Goal: Task Accomplishment & Management: Manage account settings

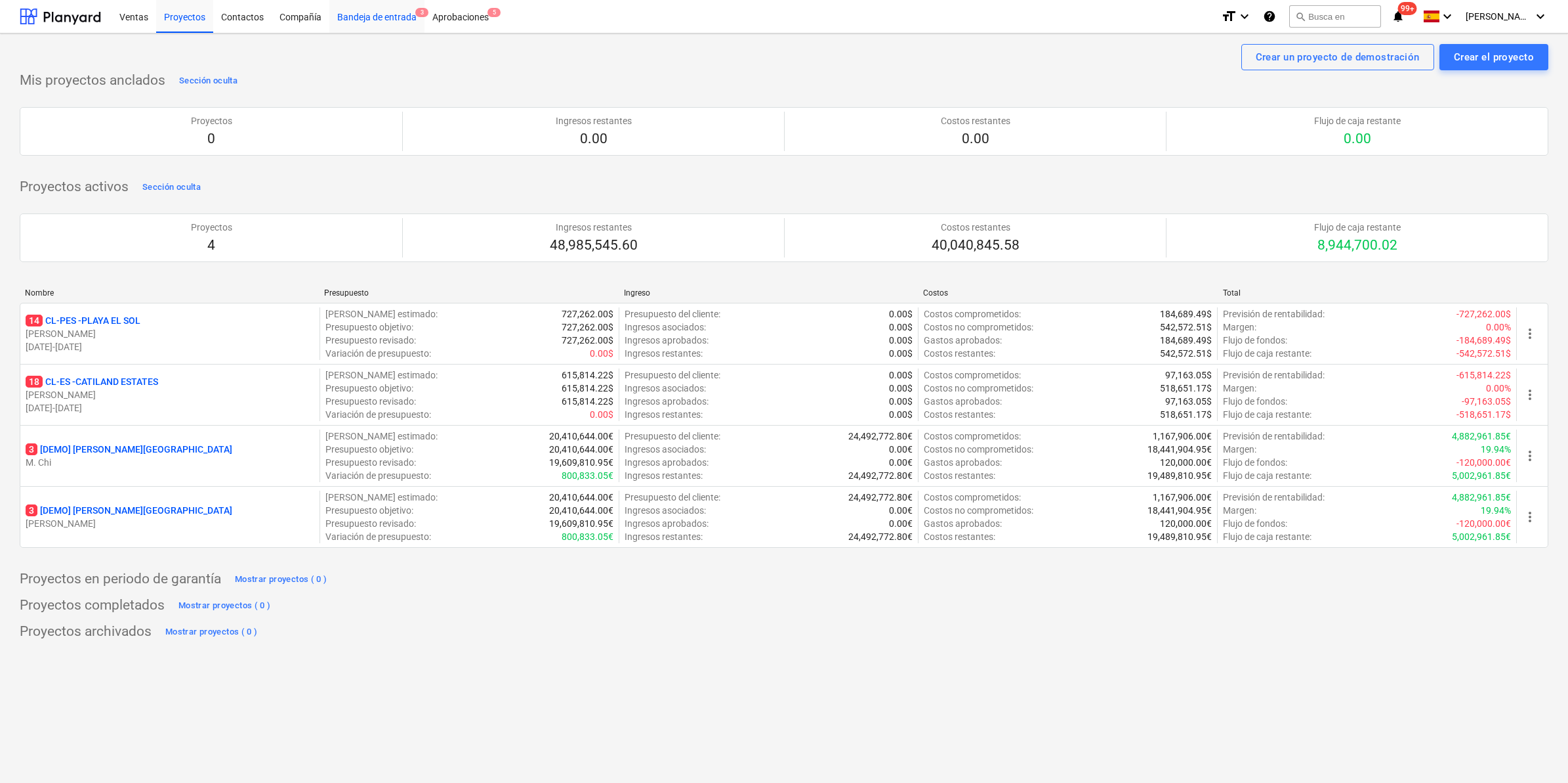
click at [368, 7] on div "Bandeja de entrada 3" at bounding box center [377, 16] width 95 height 34
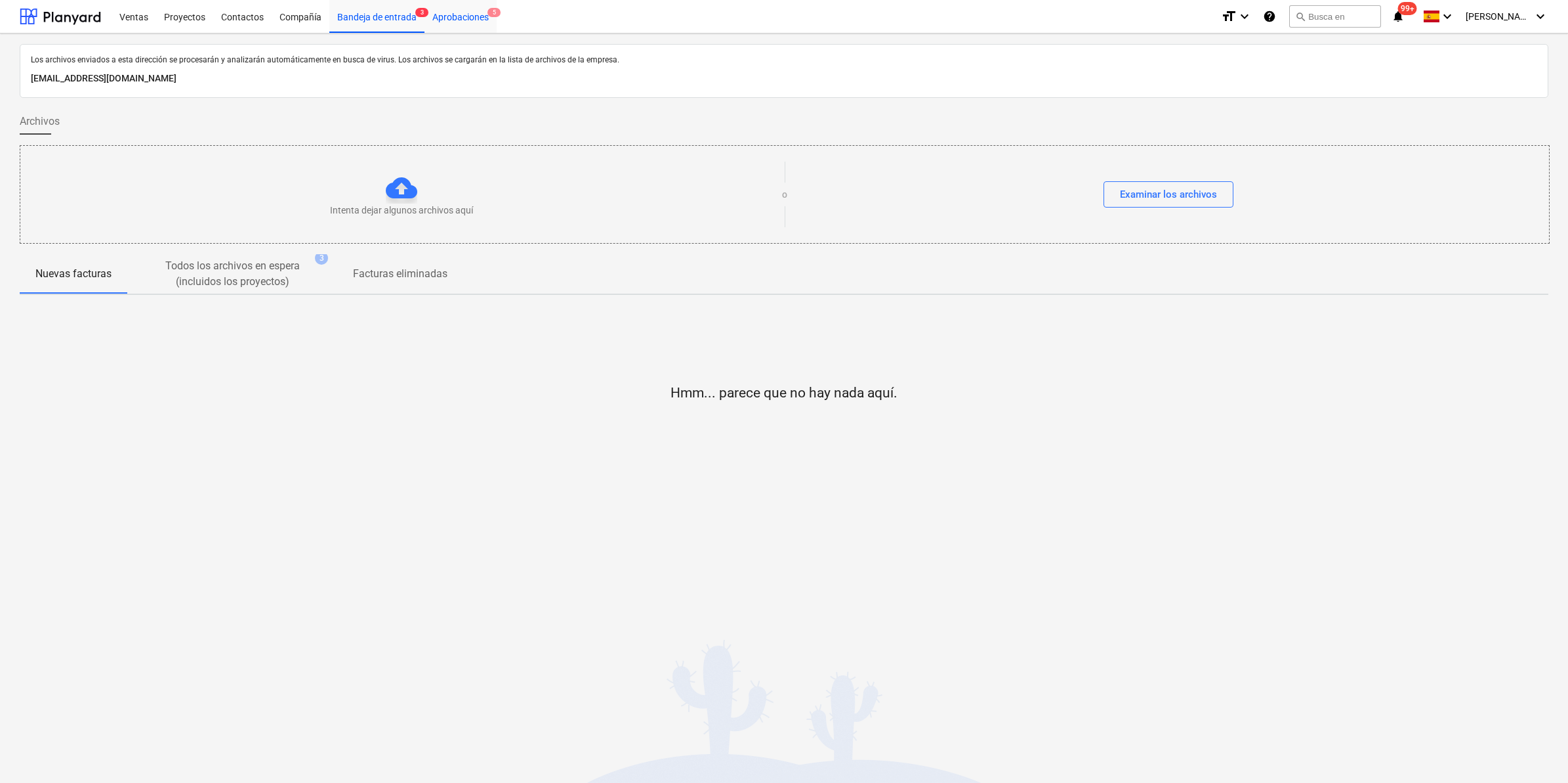
click at [458, 14] on div "Aprobaciones 5" at bounding box center [460, 16] width 72 height 34
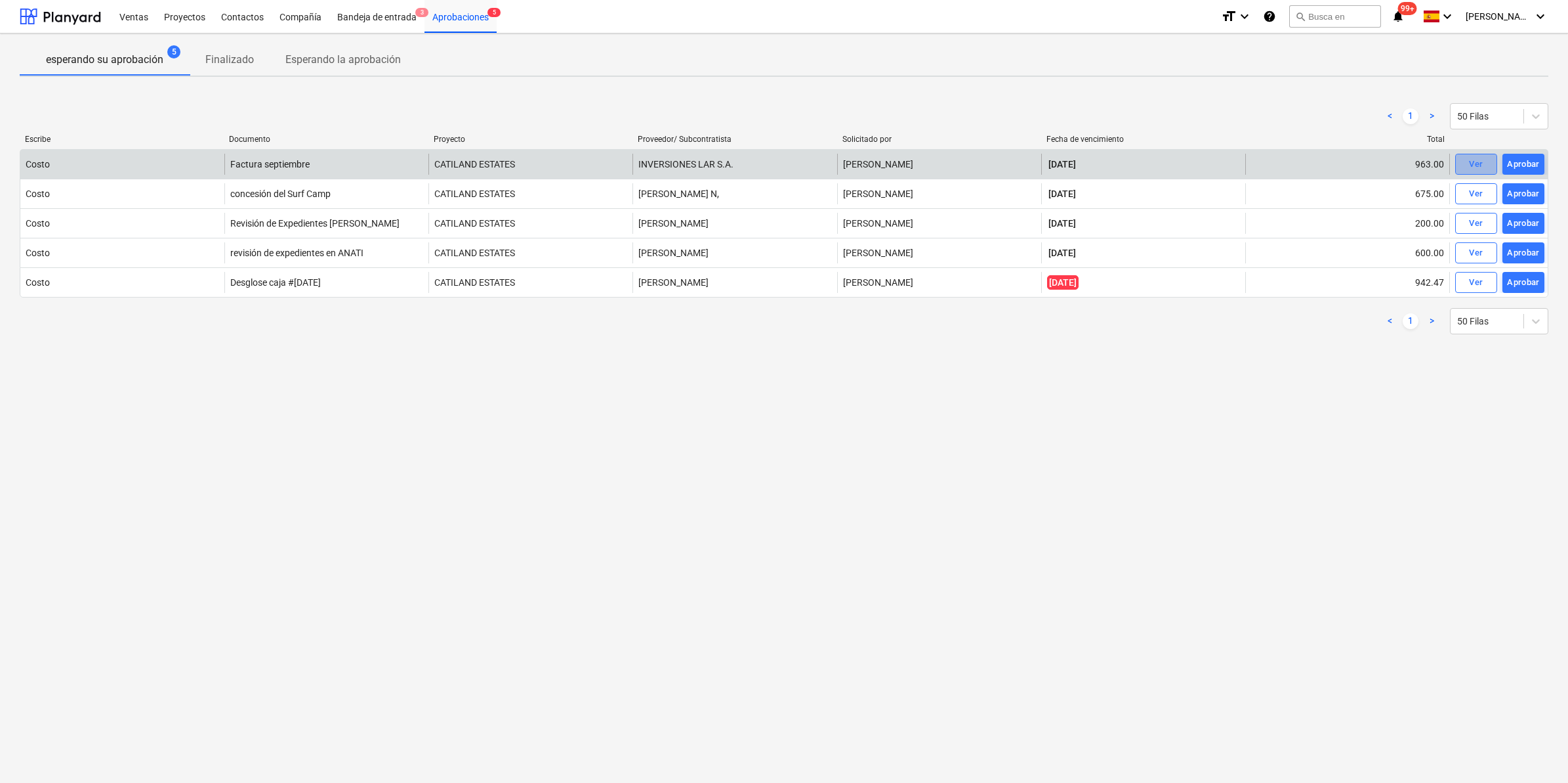
click at [1462, 164] on span "Ver" at bounding box center [1476, 164] width 29 height 15
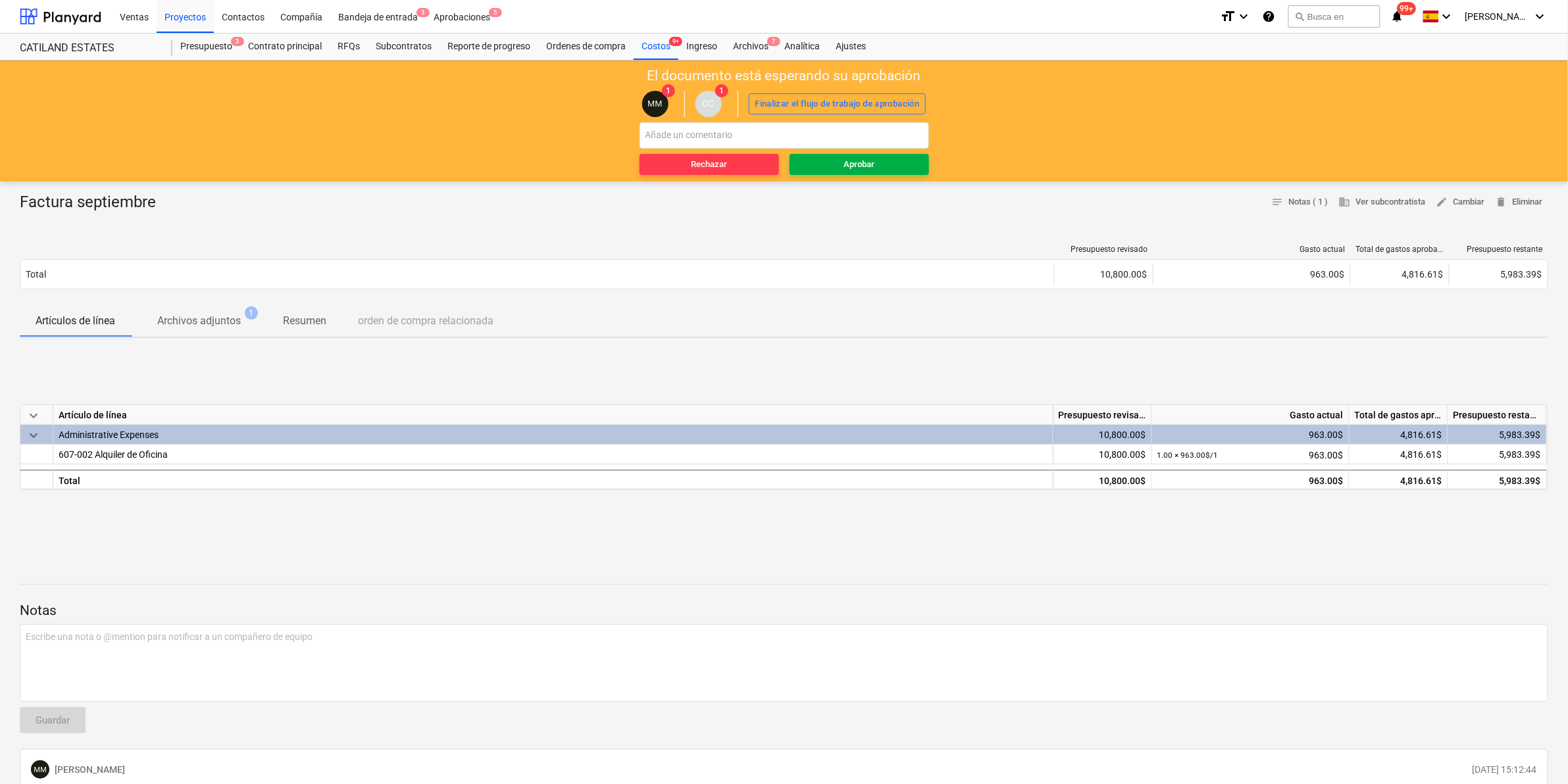
click at [843, 162] on span "Aprobar" at bounding box center [859, 165] width 129 height 15
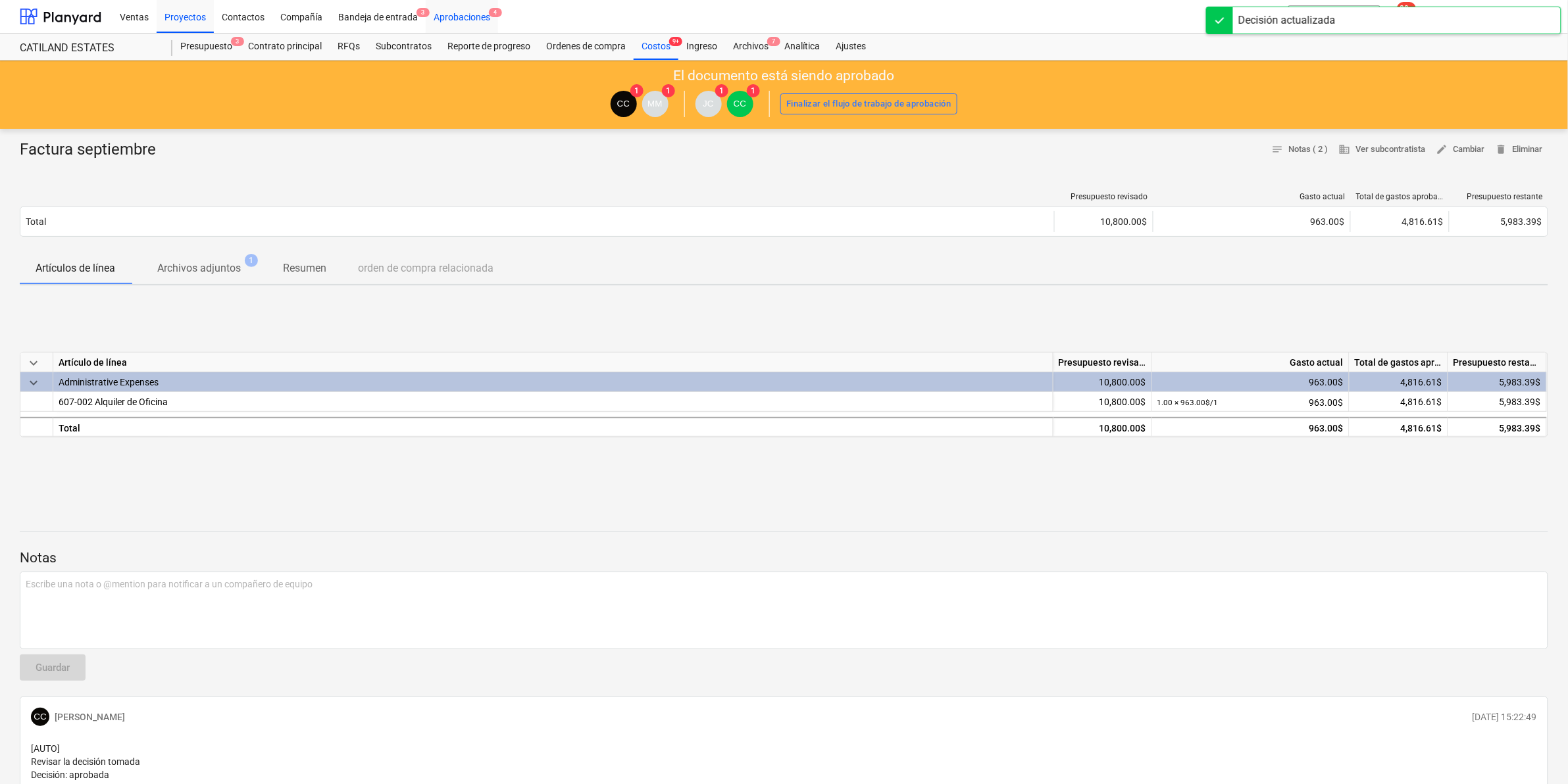
click at [478, 13] on div "Aprobaciones 4" at bounding box center [461, 16] width 72 height 34
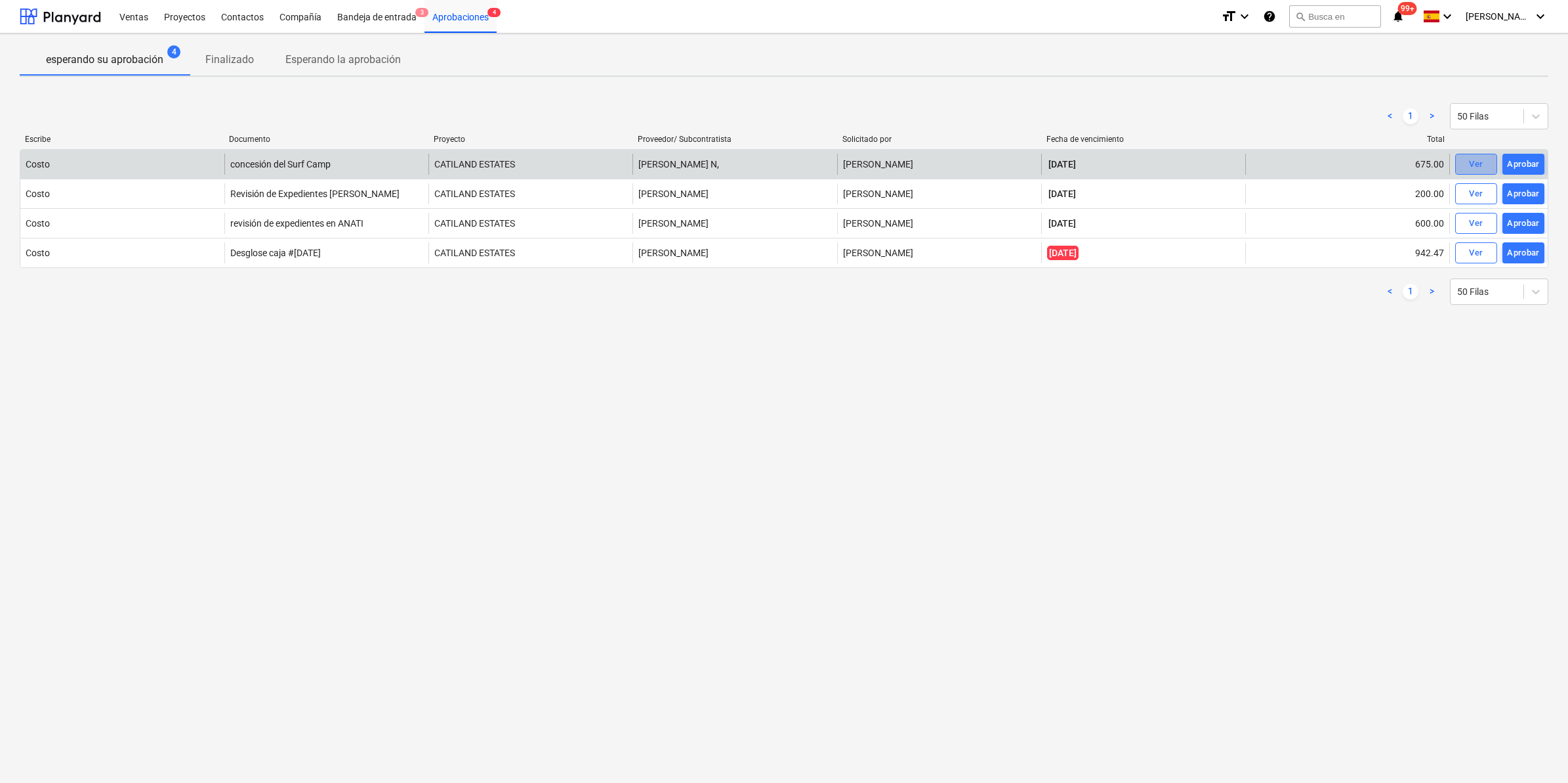
click at [1482, 164] on div "Ver" at bounding box center [1476, 164] width 14 height 15
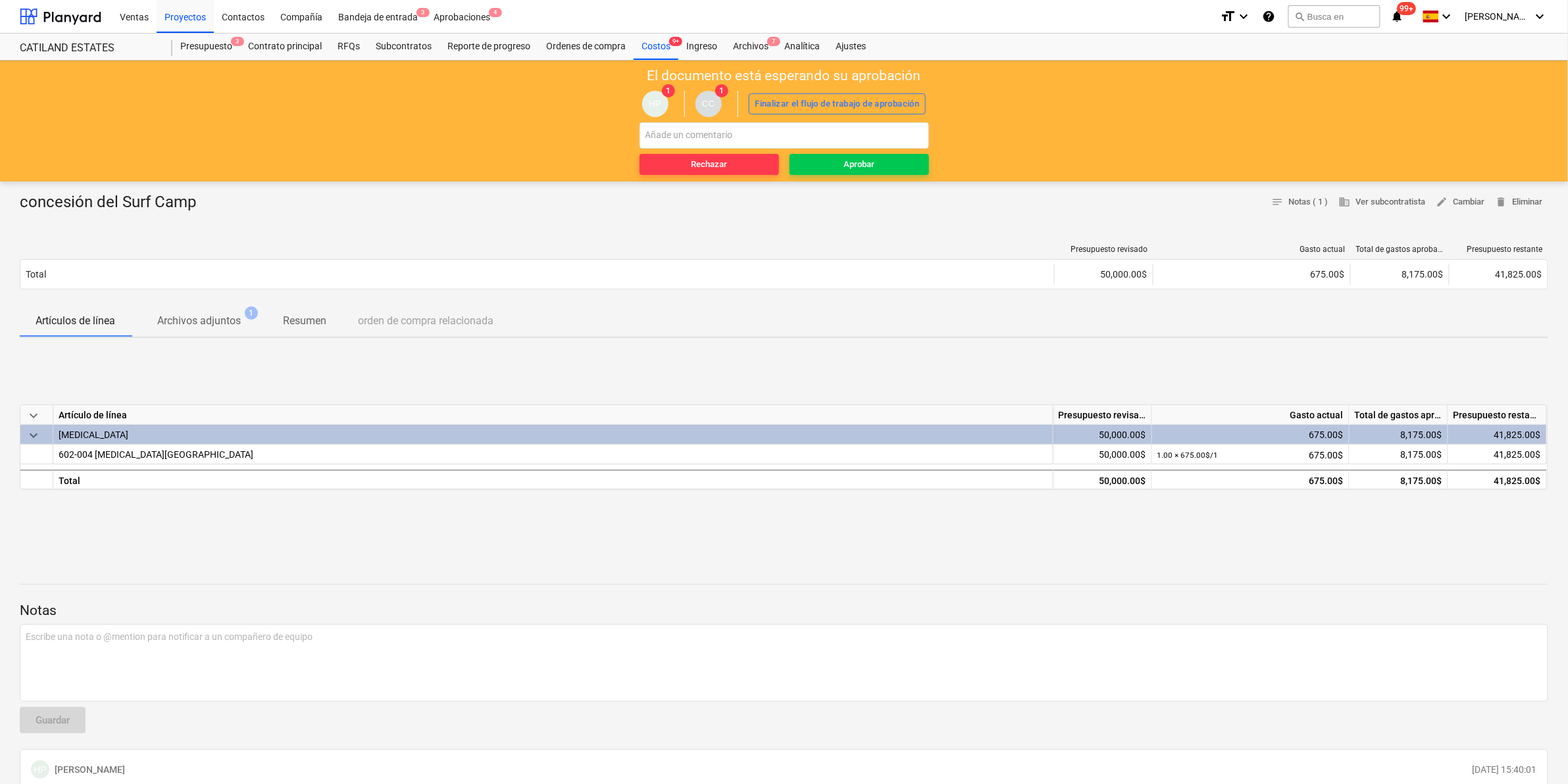
click at [241, 313] on p "Archivos adjuntos" at bounding box center [199, 321] width 83 height 16
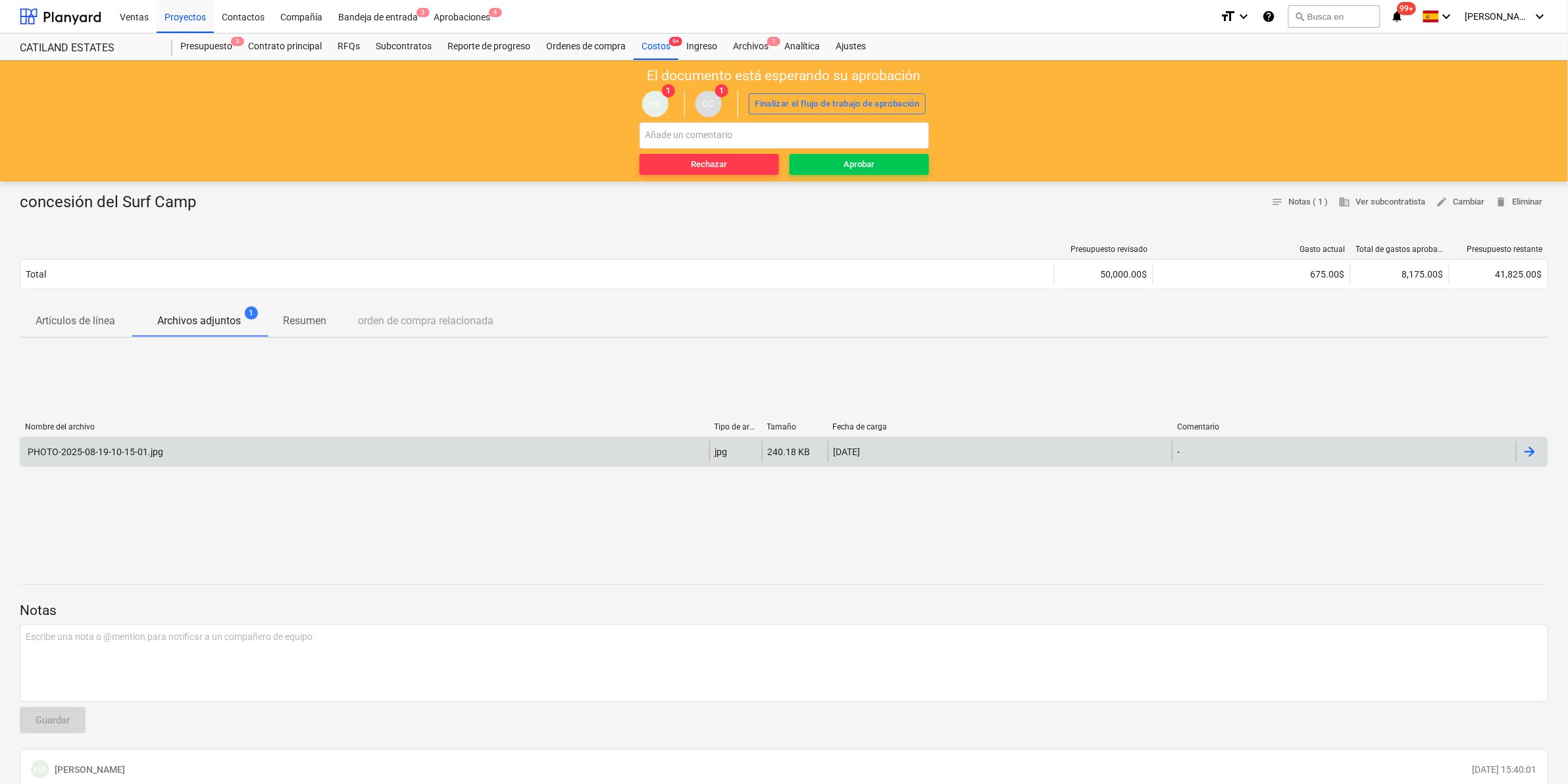
click at [118, 446] on div "PHOTO-2025-08-19-10-15-01.jpg" at bounding box center [94, 451] width 138 height 11
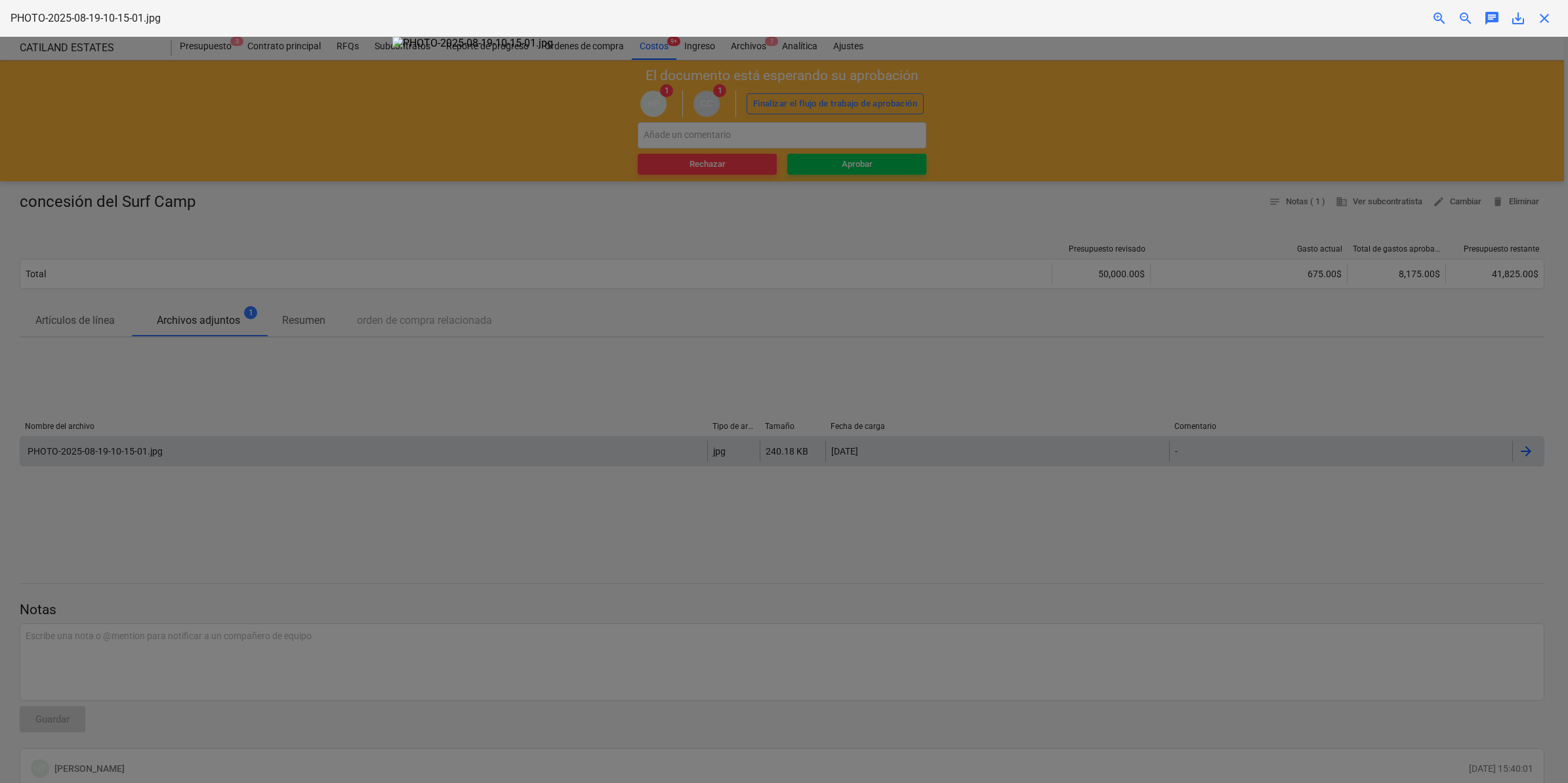
click at [1549, 21] on span "close" at bounding box center [1544, 19] width 16 height 16
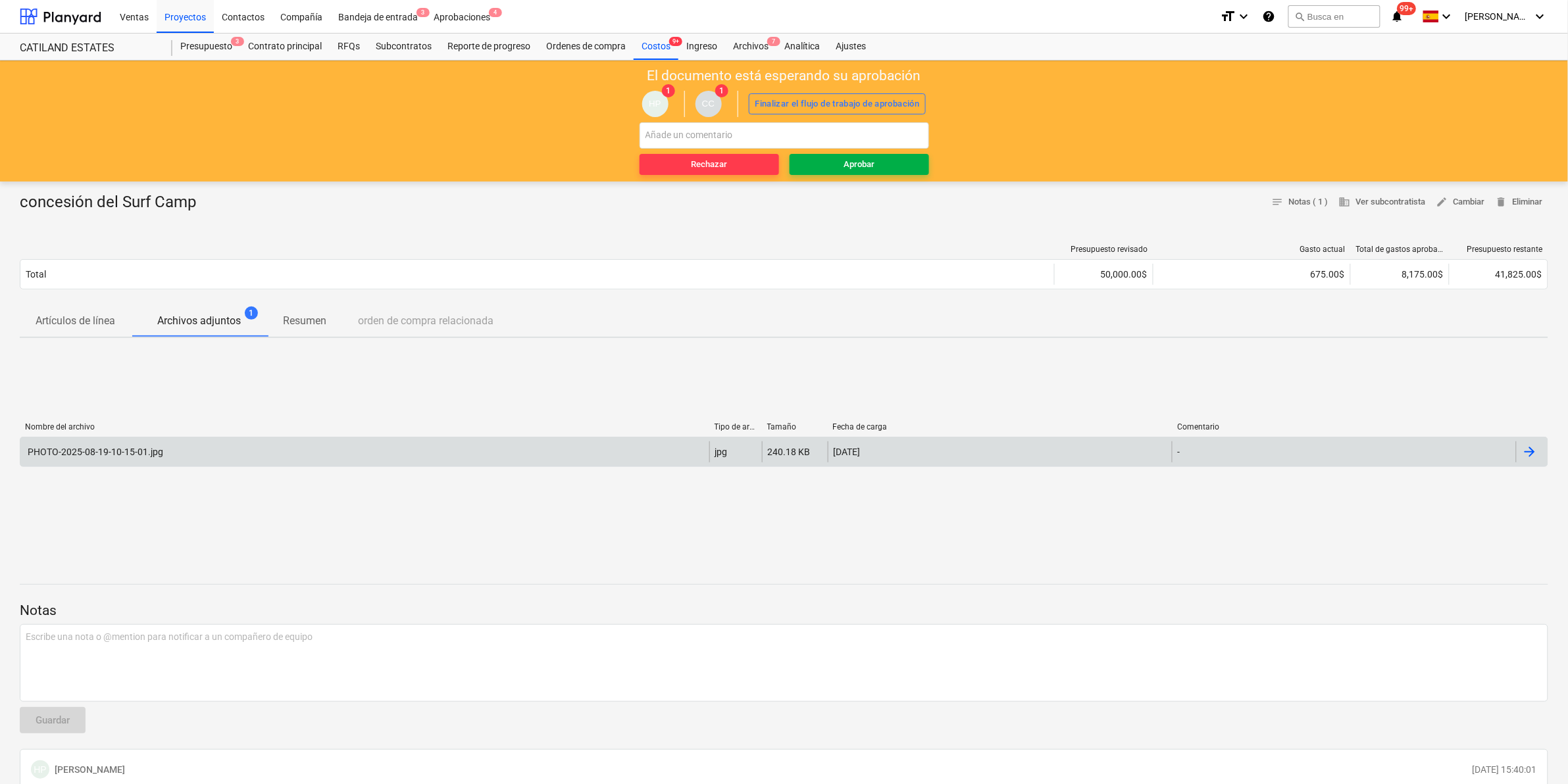
click at [856, 165] on div "Aprobar" at bounding box center [858, 165] width 31 height 15
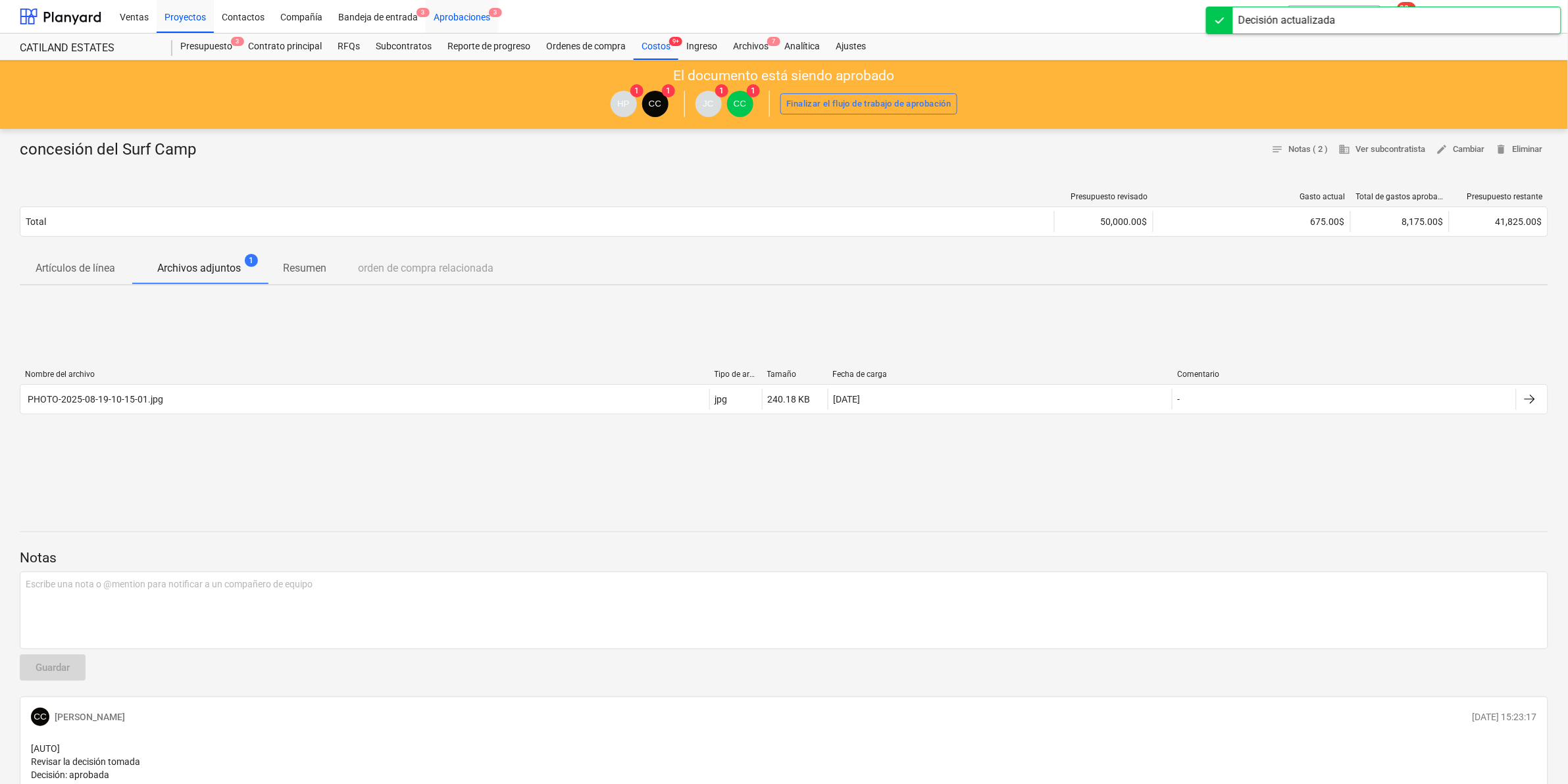
click at [480, 18] on div "Aprobaciones 3" at bounding box center [461, 16] width 72 height 34
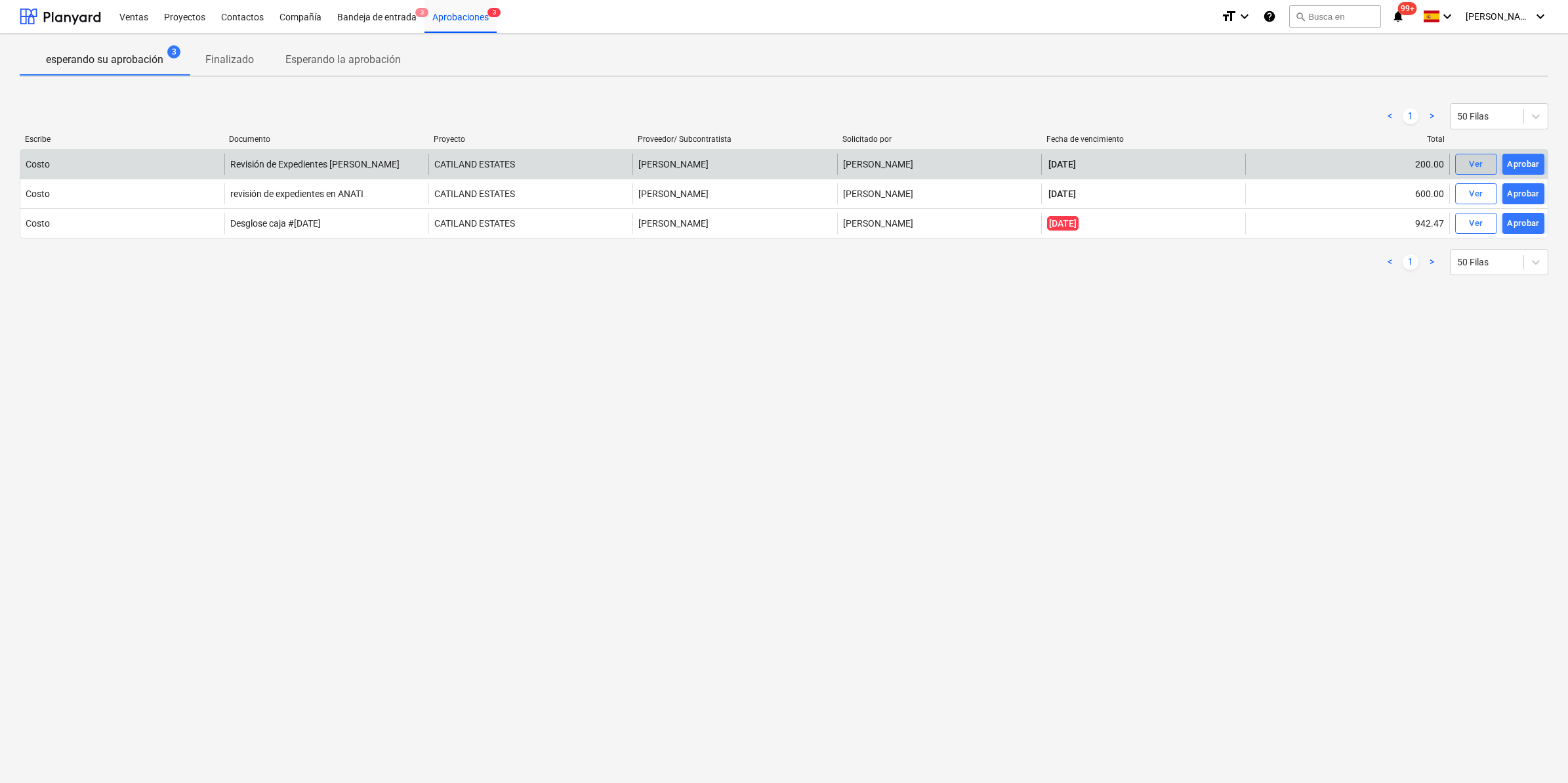
click at [1482, 161] on div "Ver" at bounding box center [1476, 164] width 14 height 15
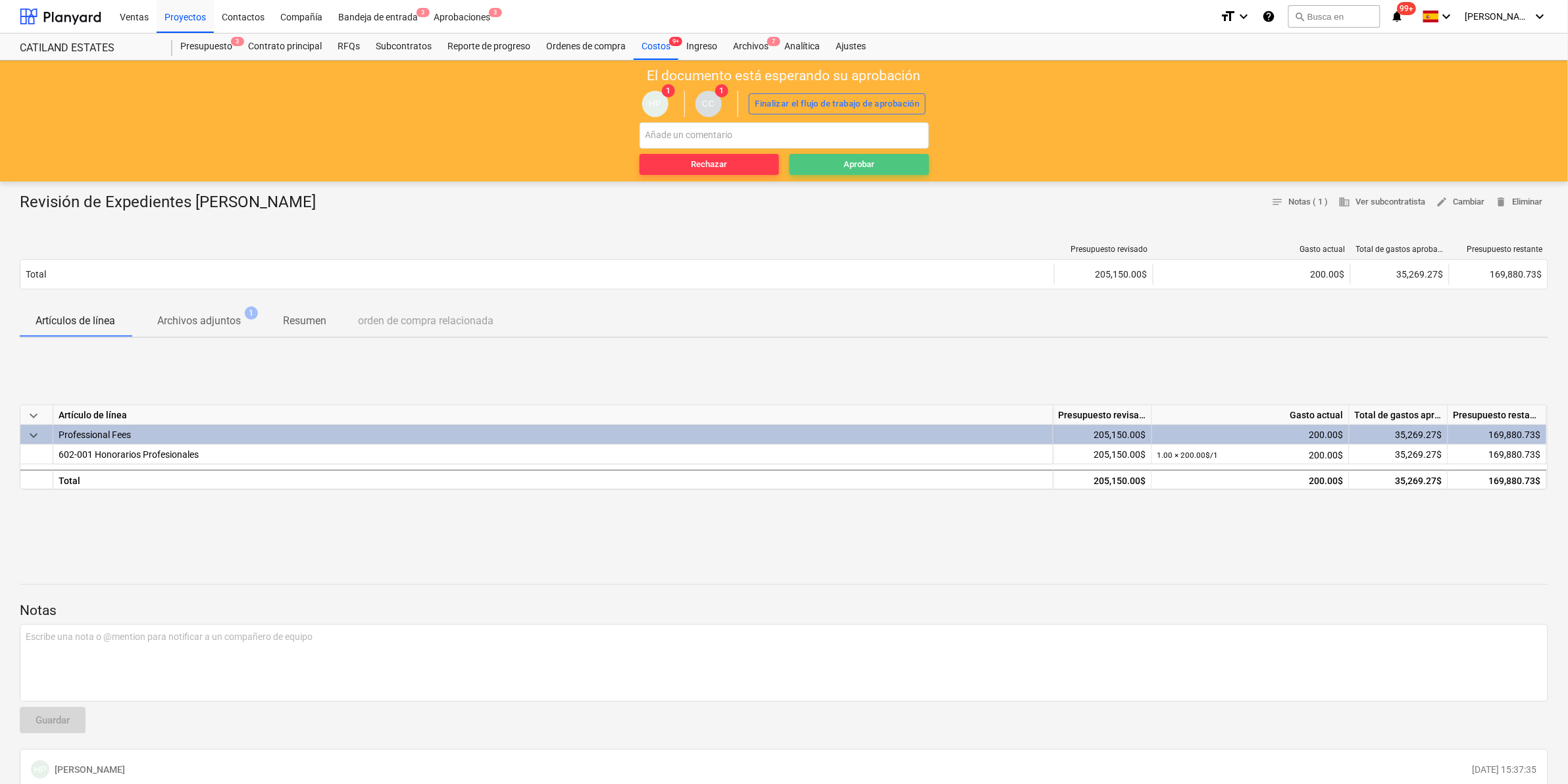
click at [862, 165] on div "Aprobar" at bounding box center [858, 165] width 31 height 15
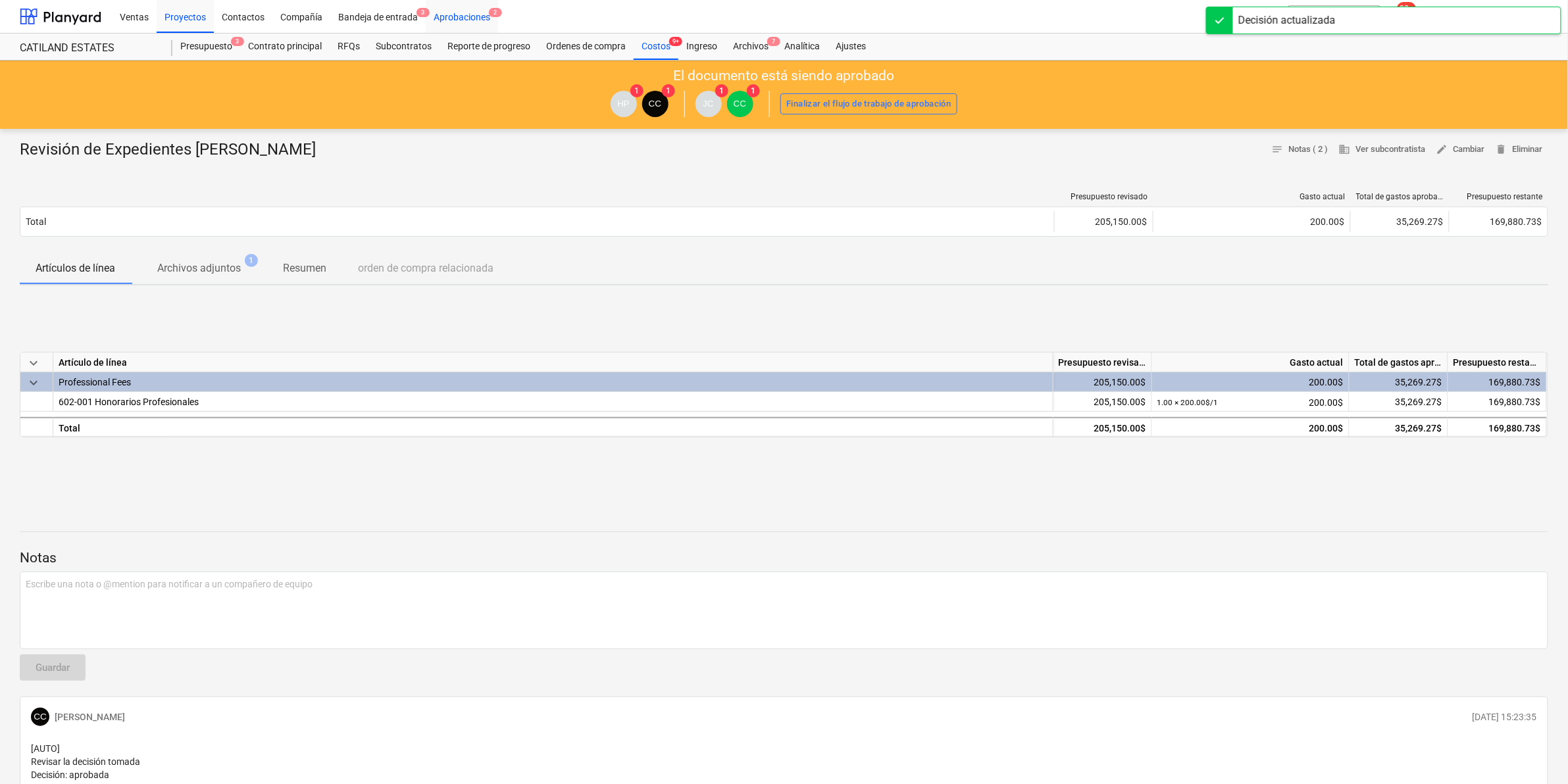
click at [478, 21] on div "Aprobaciones 2" at bounding box center [461, 16] width 72 height 34
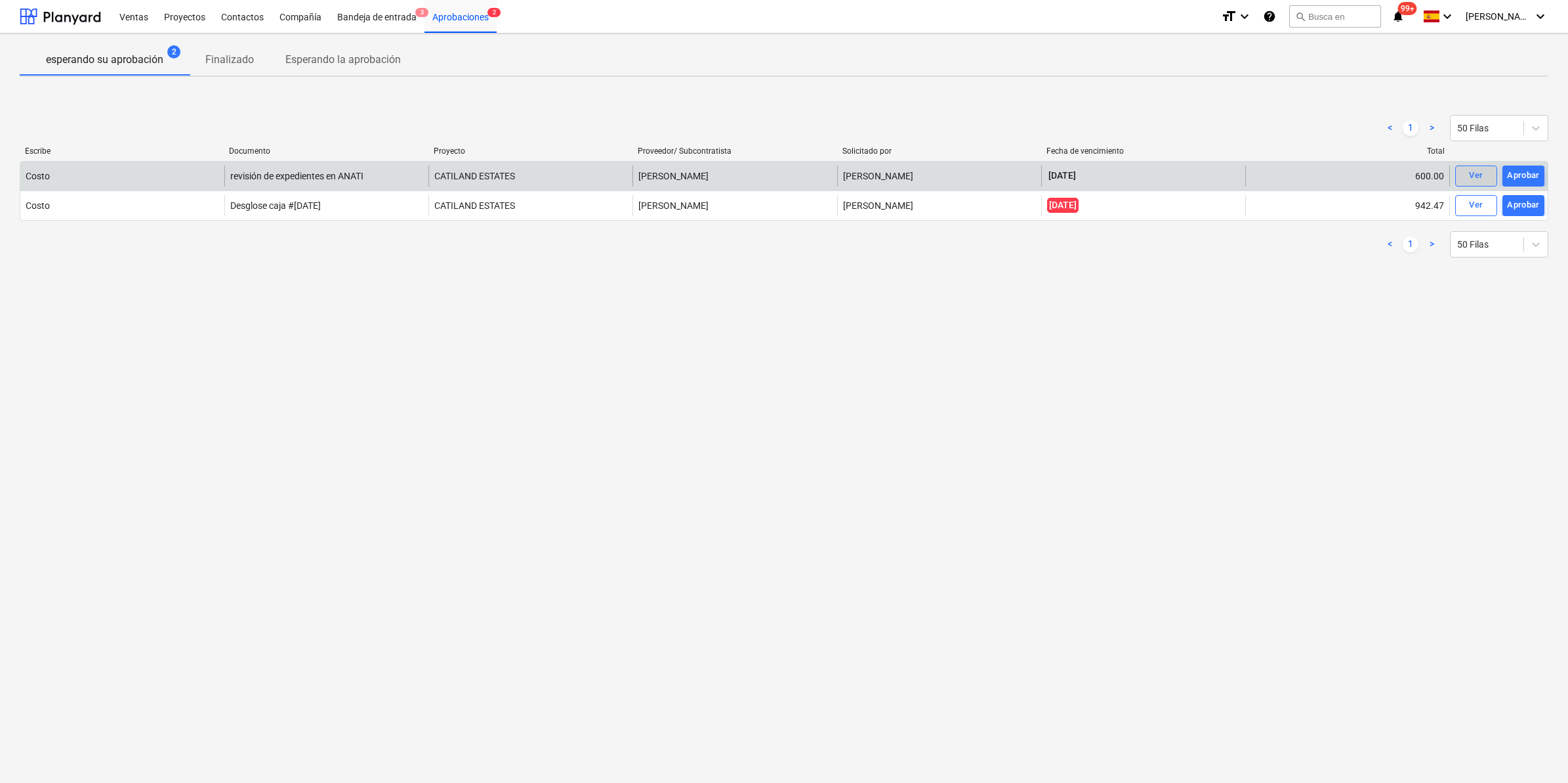
click at [1493, 171] on button "Ver" at bounding box center [1476, 175] width 42 height 21
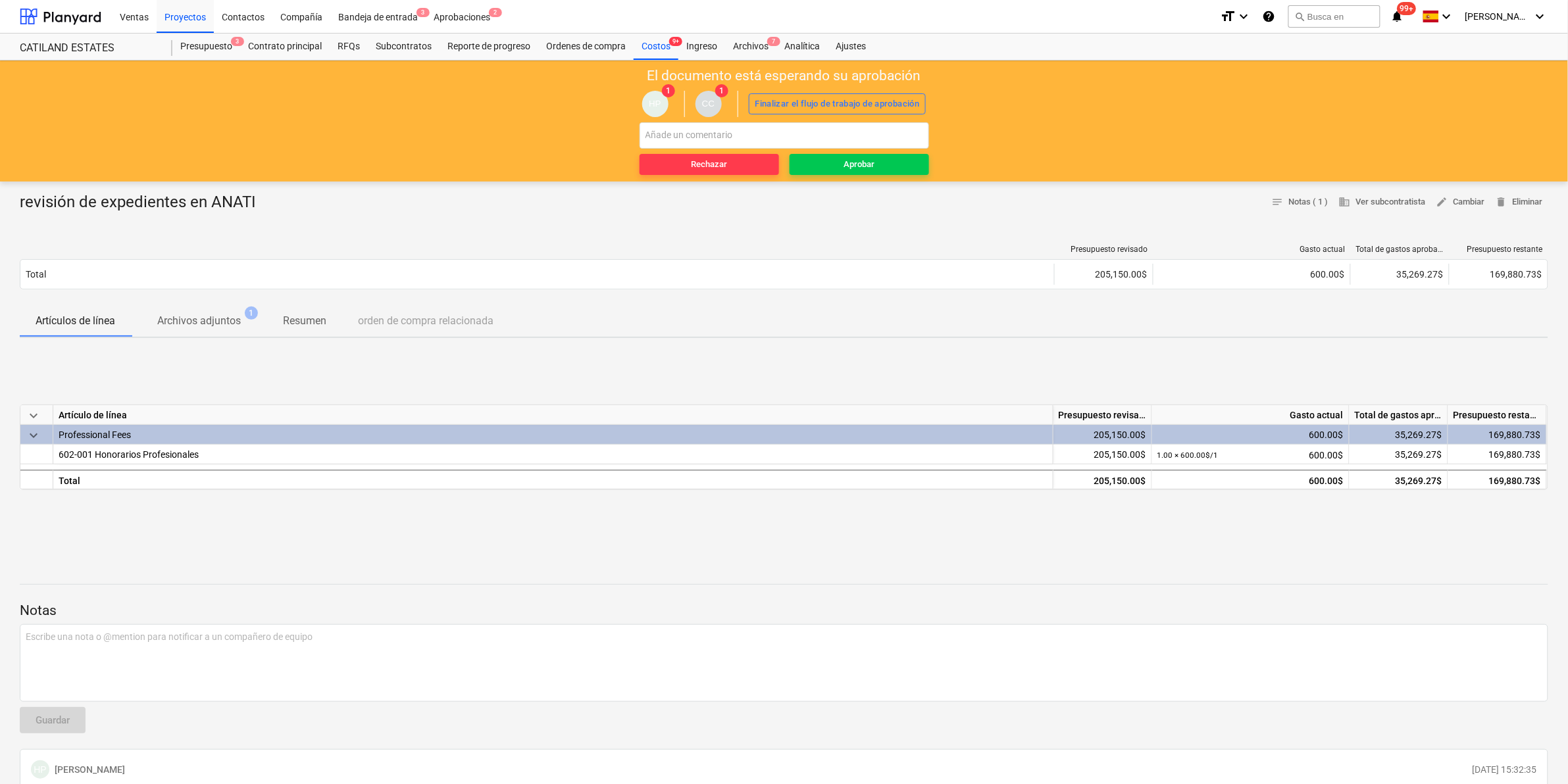
click at [218, 297] on div "Presupuesto revisado Gasto actual Total de gastos aprobados Presupuesto restant…" at bounding box center [784, 270] width 1528 height 71
click at [211, 325] on p "Archivos adjuntos" at bounding box center [199, 321] width 83 height 16
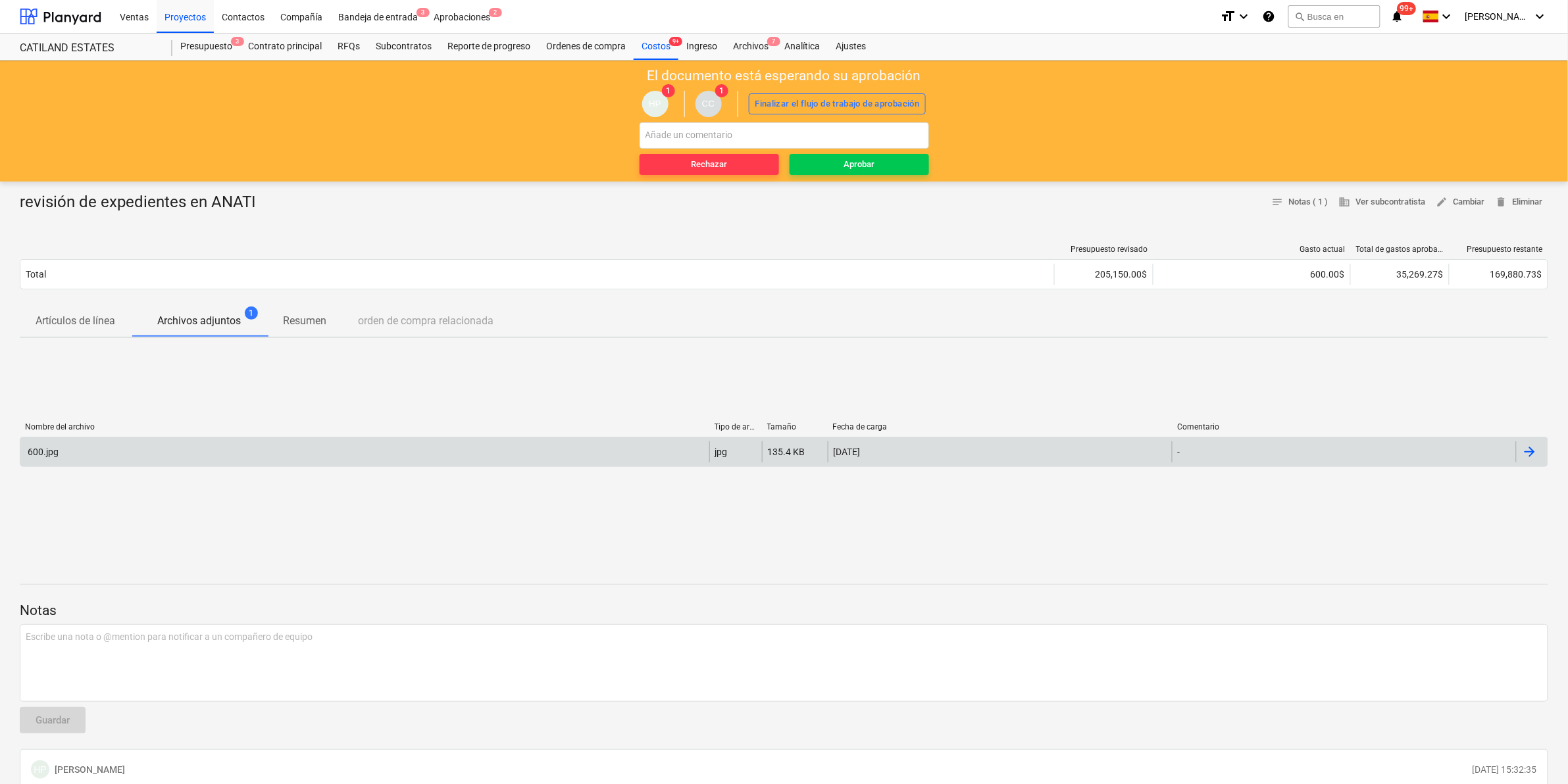
click at [133, 454] on div "600.jpg" at bounding box center [365, 451] width 688 height 21
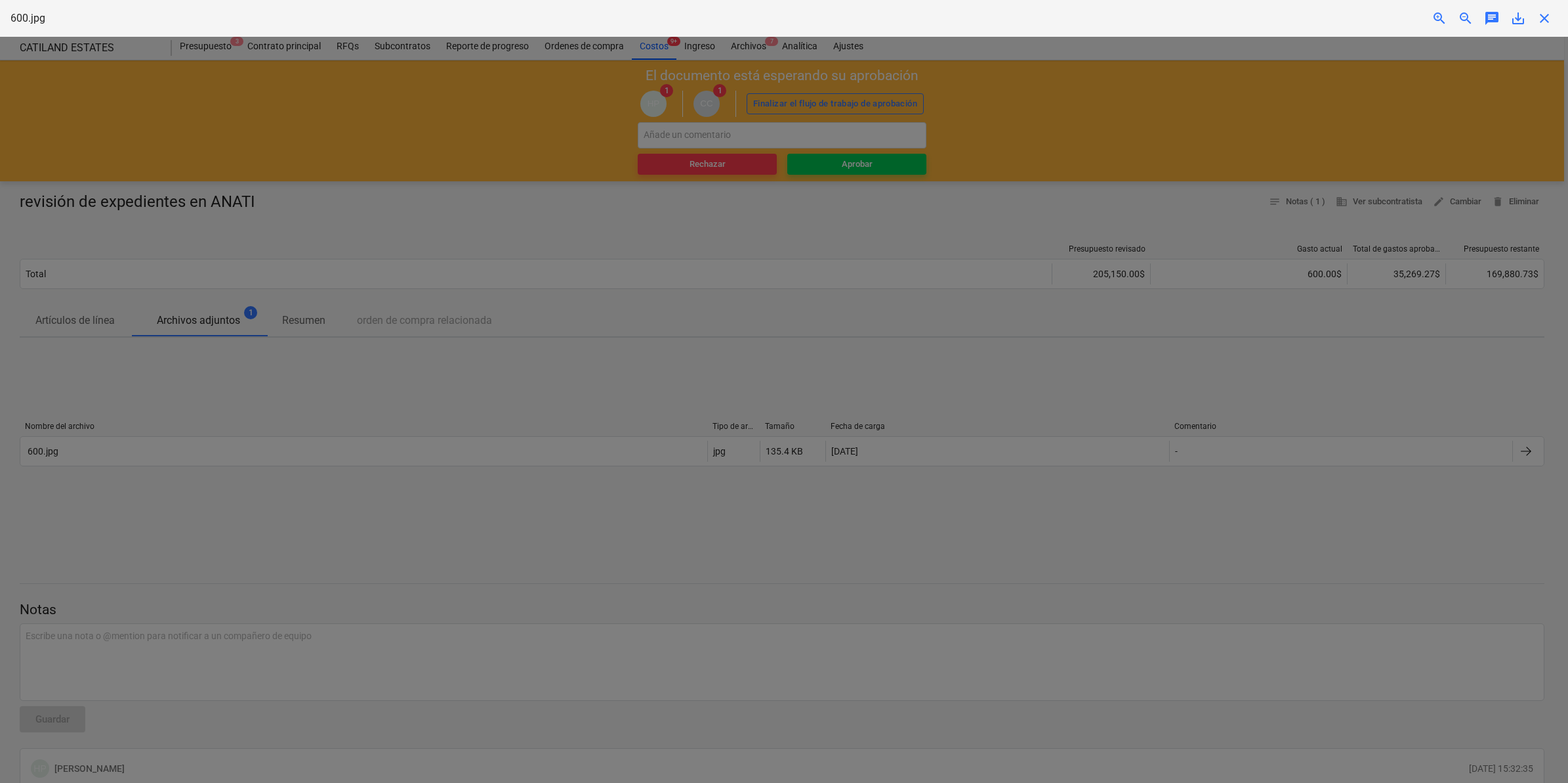
scroll to position [246, 0]
click at [415, 49] on img at bounding box center [784, 43] width 784 height 13
click at [1546, 15] on span "close" at bounding box center [1544, 19] width 16 height 16
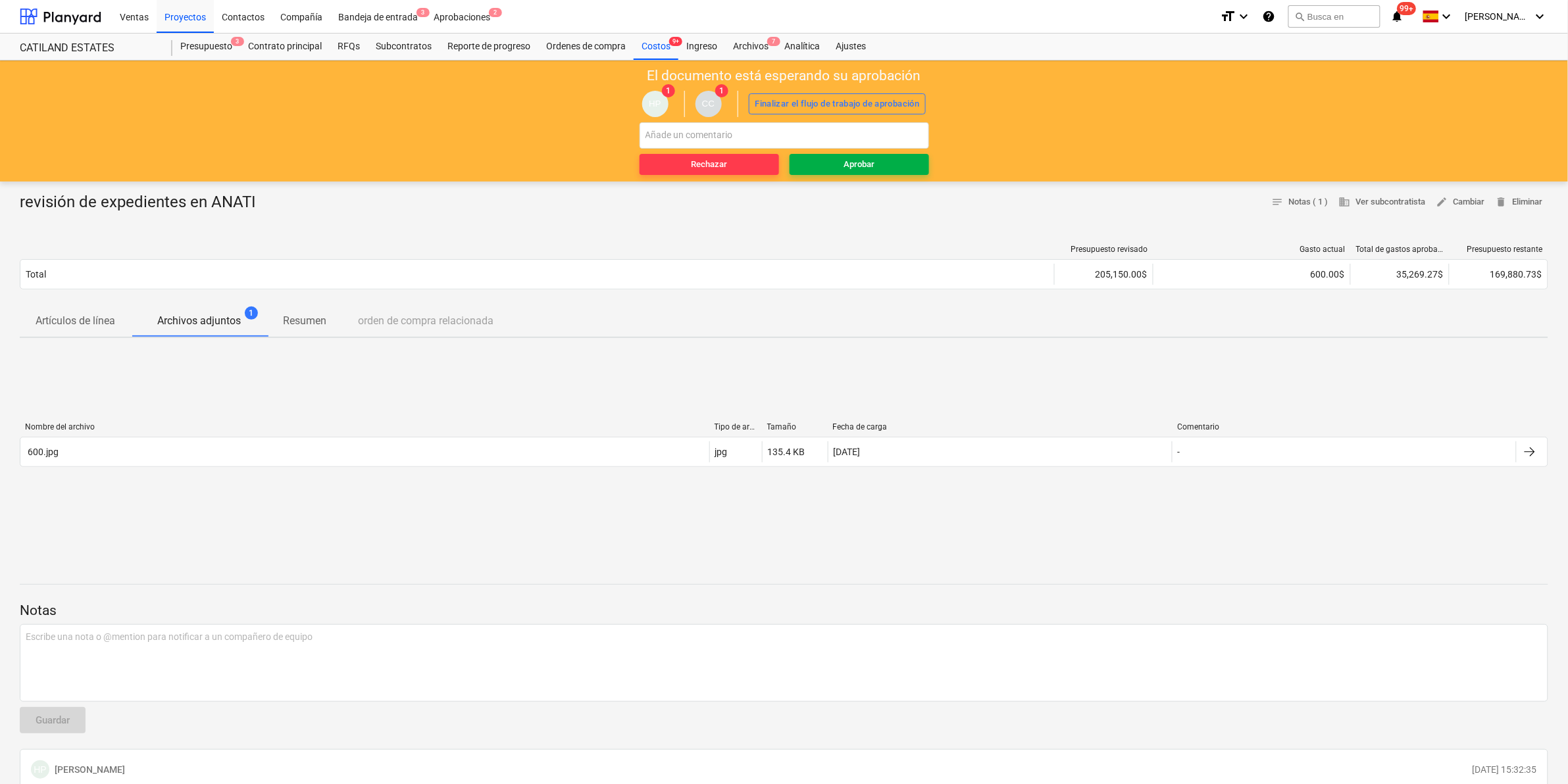
click at [874, 174] on button "Aprobar" at bounding box center [859, 164] width 140 height 21
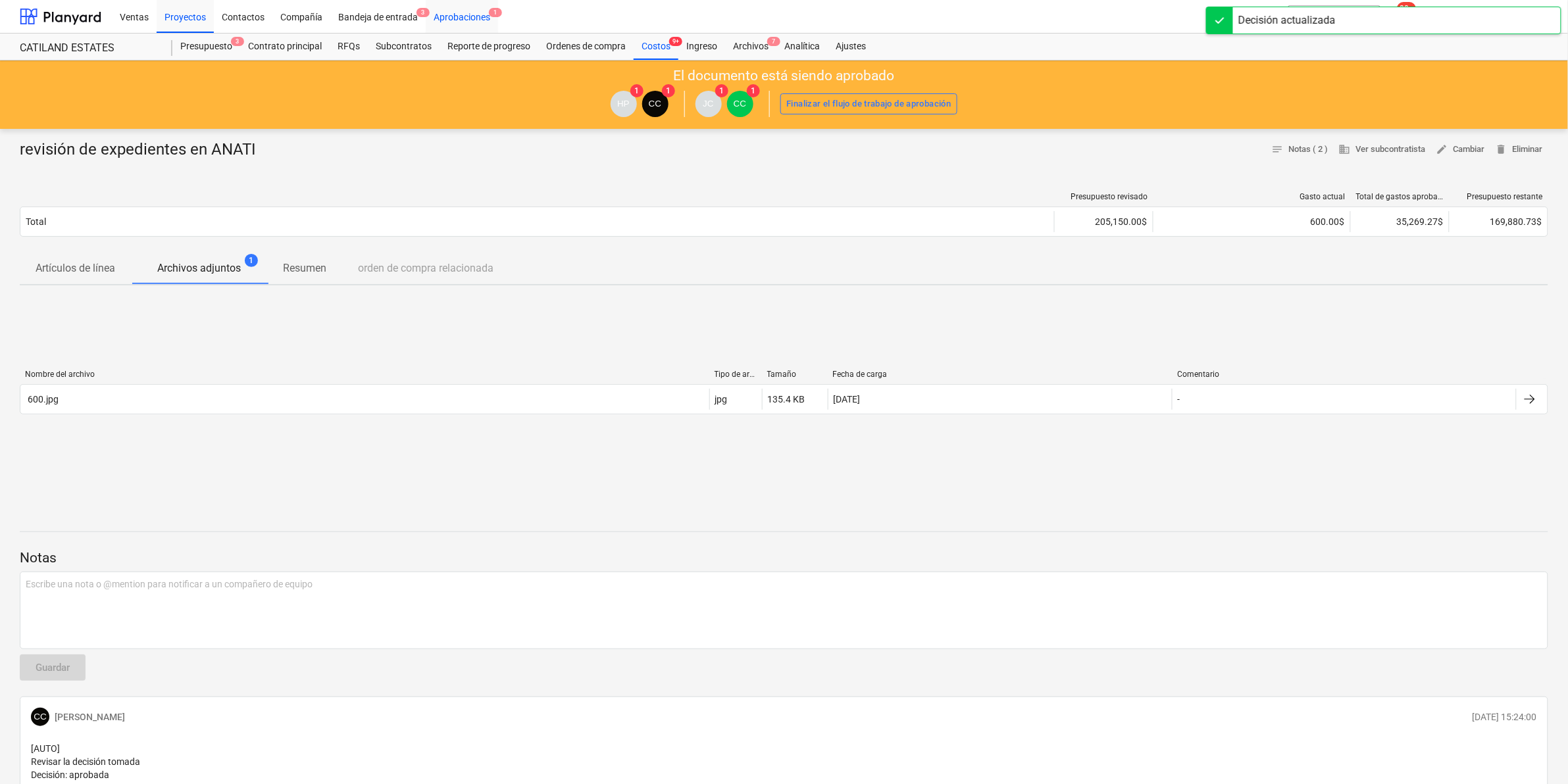
click at [467, 20] on div "Aprobaciones 1" at bounding box center [461, 16] width 72 height 34
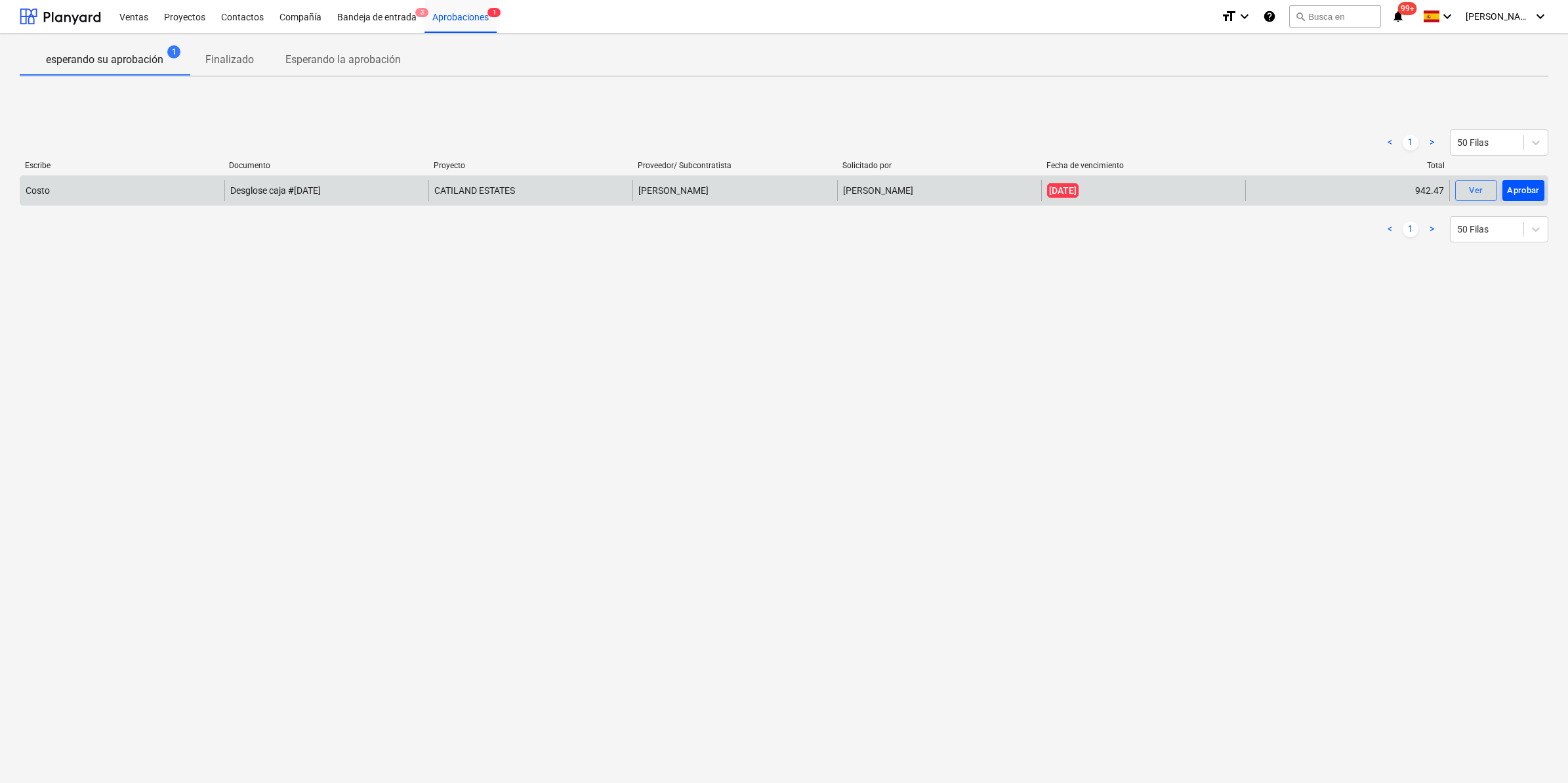
click at [1540, 187] on button "Aprobar" at bounding box center [1523, 190] width 42 height 21
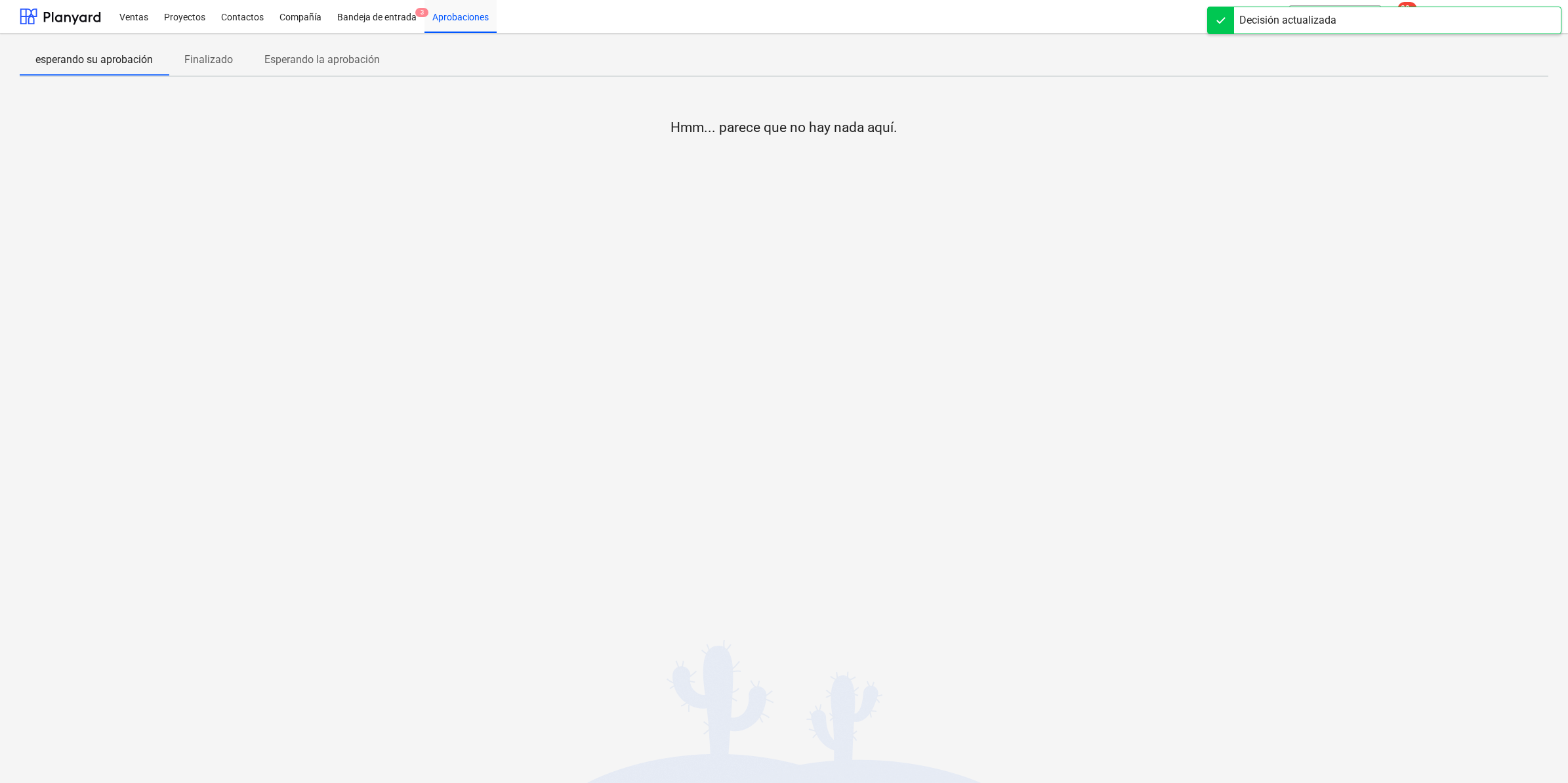
click at [907, 261] on div "Hmm... parece que no hay nada aquí." at bounding box center [784, 185] width 1528 height 197
click at [369, 11] on div "Bandeja de entrada 3" at bounding box center [377, 16] width 95 height 34
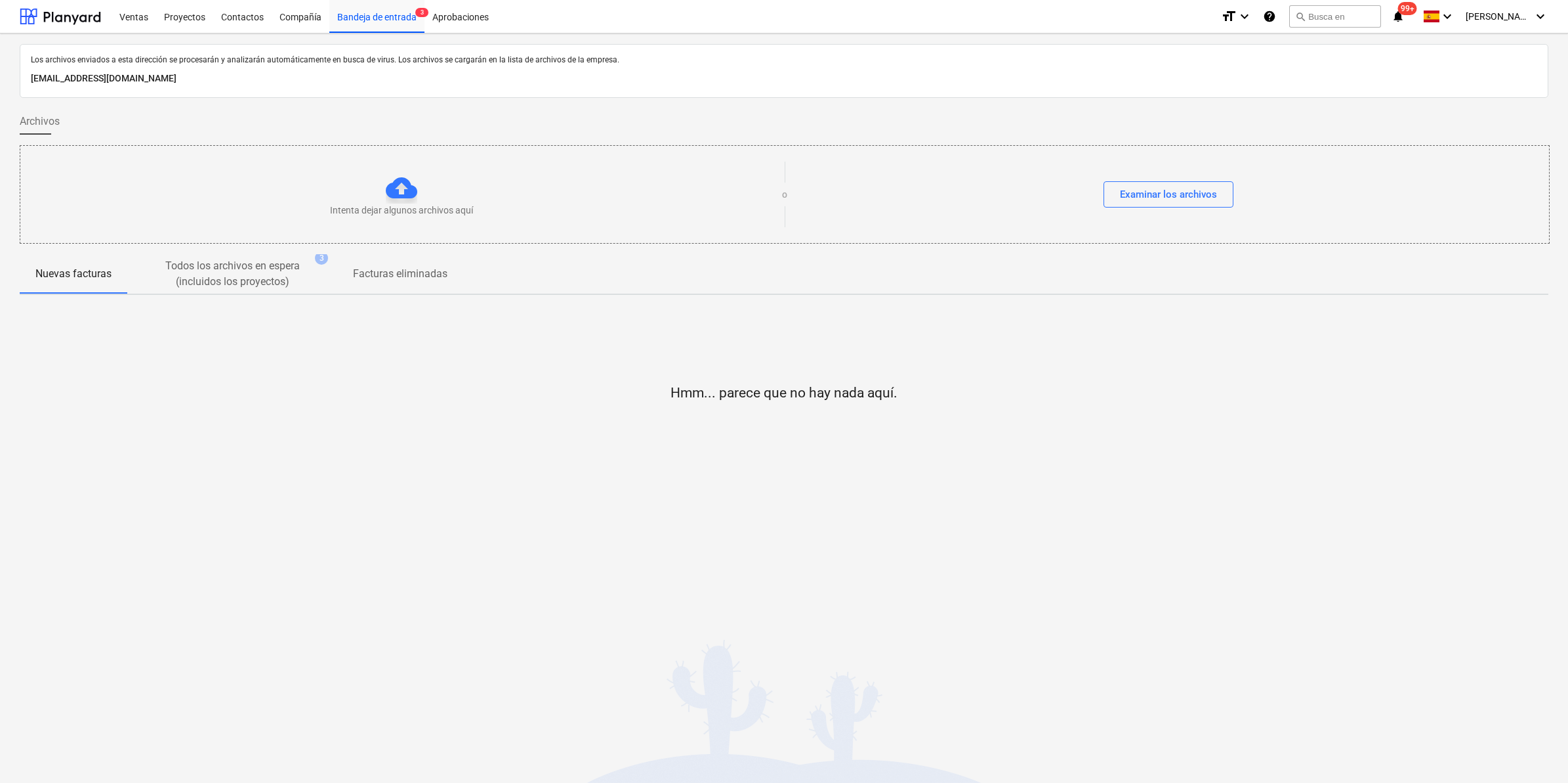
click at [1083, 521] on div "Los archivos enviados a esta dirección se procesarán y analizarán automáticamen…" at bounding box center [784, 408] width 1568 height 749
